Goal: Check status: Check status

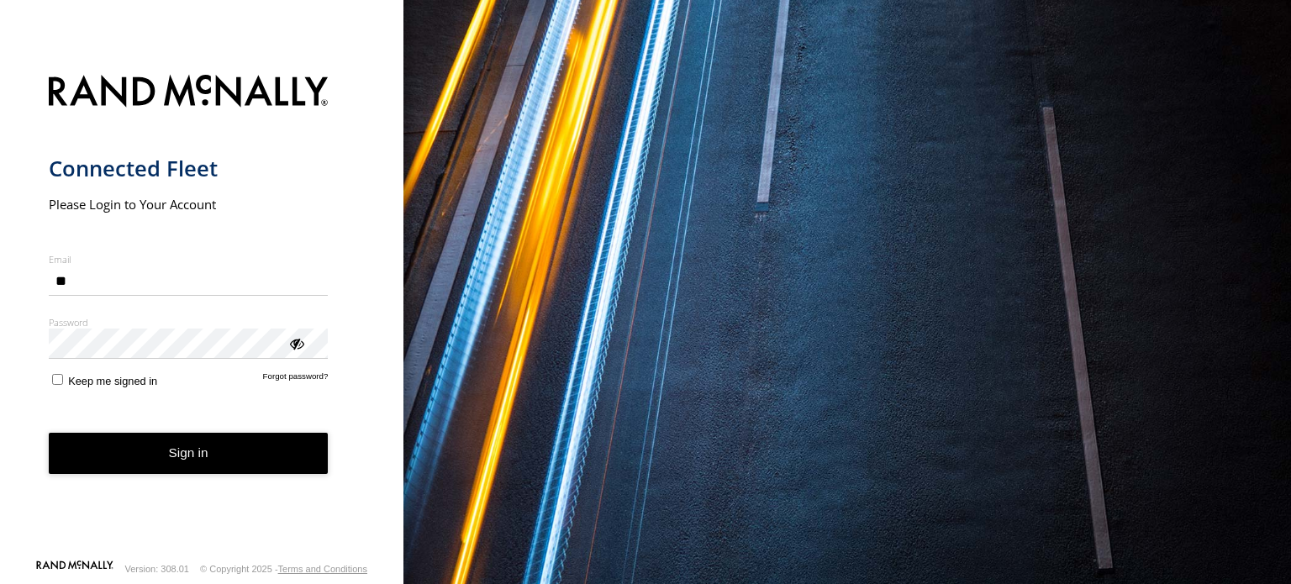
type input "*"
type input "**********"
click at [210, 448] on button "Sign in" at bounding box center [189, 453] width 280 height 41
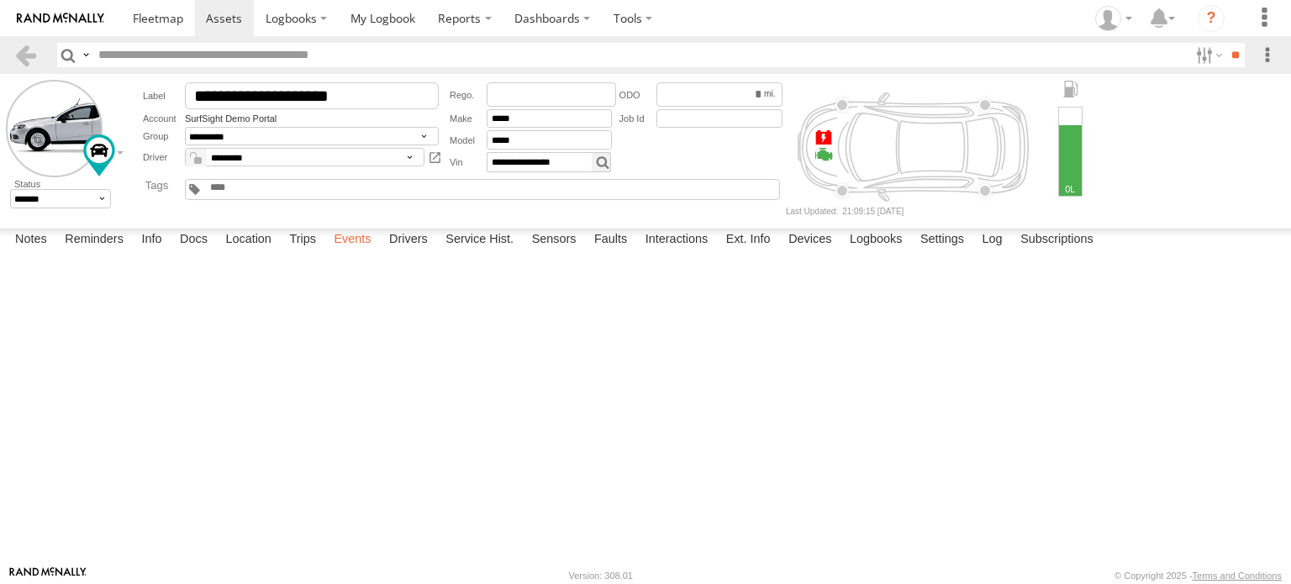
click at [363, 252] on label "Events" at bounding box center [352, 241] width 54 height 24
click at [0, 0] on label "Investigate Device" at bounding box center [0, 0] width 0 height 0
click at [0, 0] on div "Value" at bounding box center [0, 0] width 0 height 0
click at [0, 0] on div "Event Parameters/Sensors" at bounding box center [0, 0] width 0 height 0
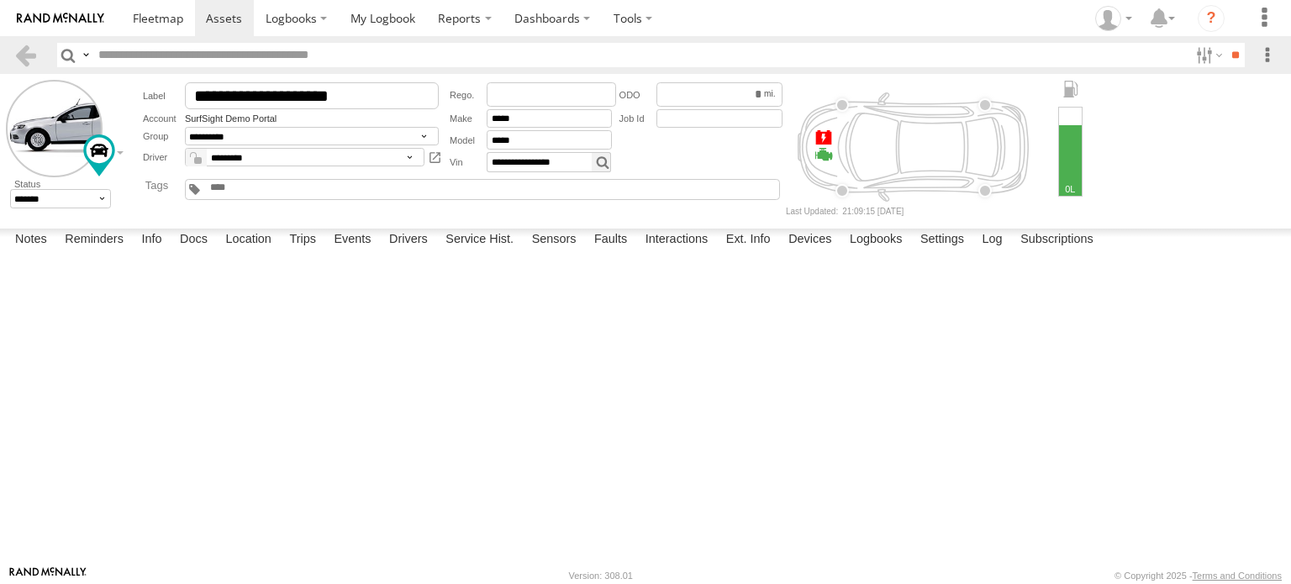
click at [0, 0] on label "×" at bounding box center [0, 0] width 0 height 0
click at [0, 0] on label "Review Device" at bounding box center [0, 0] width 0 height 0
click at [0, 0] on label "×" at bounding box center [0, 0] width 0 height 0
